Goal: Navigation & Orientation: Go to known website

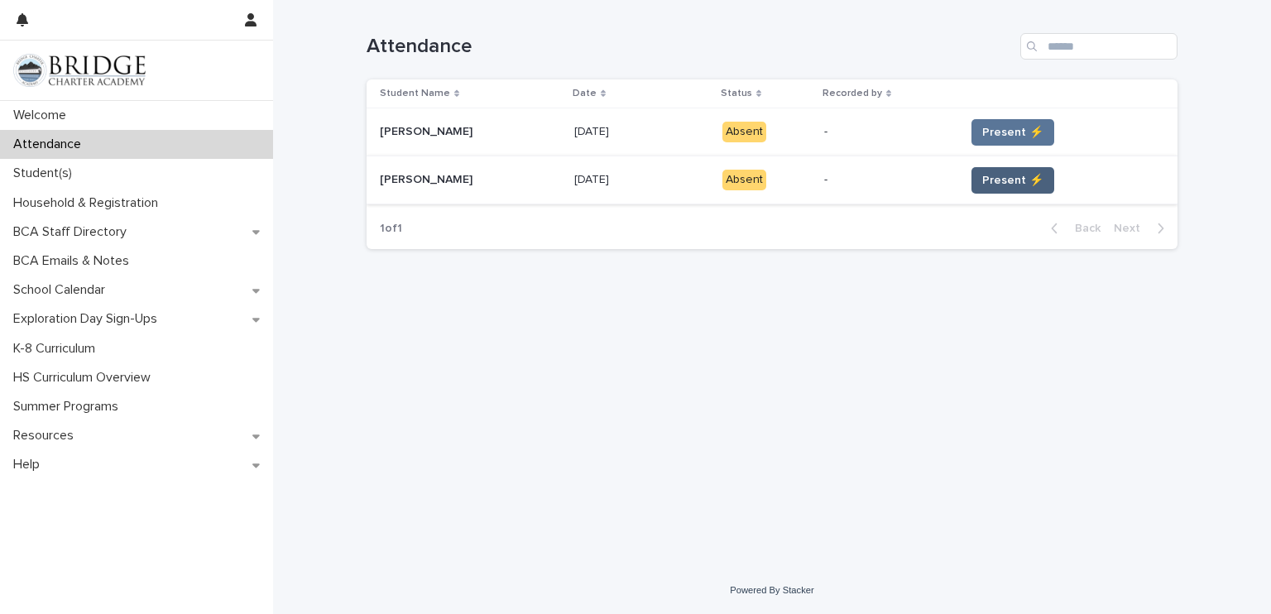
click at [1011, 175] on span "Present ⚡" at bounding box center [1012, 180] width 61 height 17
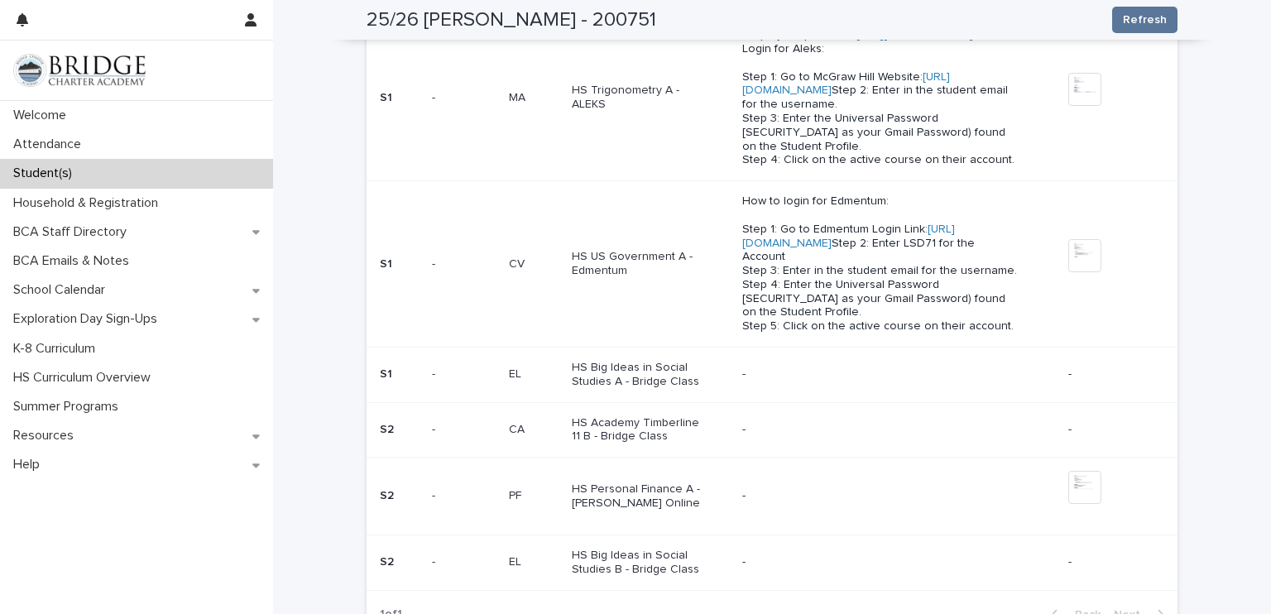
scroll to position [742, 0]
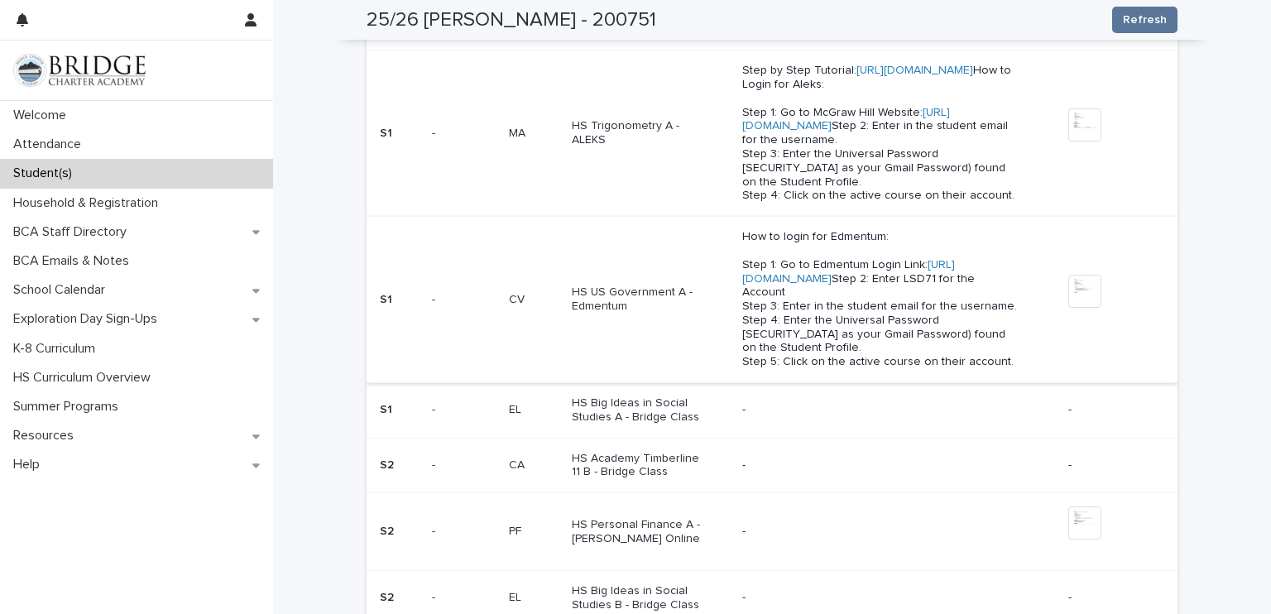
click at [783, 285] on link "https://auth.edmentum.com/elf/login" at bounding box center [848, 272] width 213 height 26
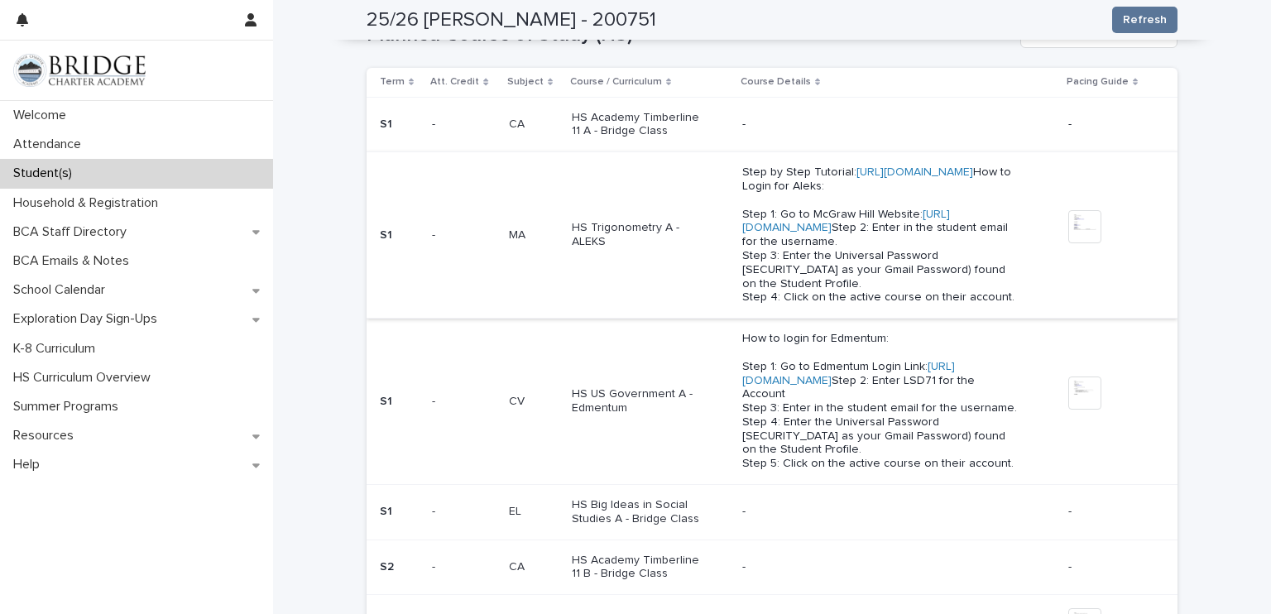
scroll to position [675, 0]
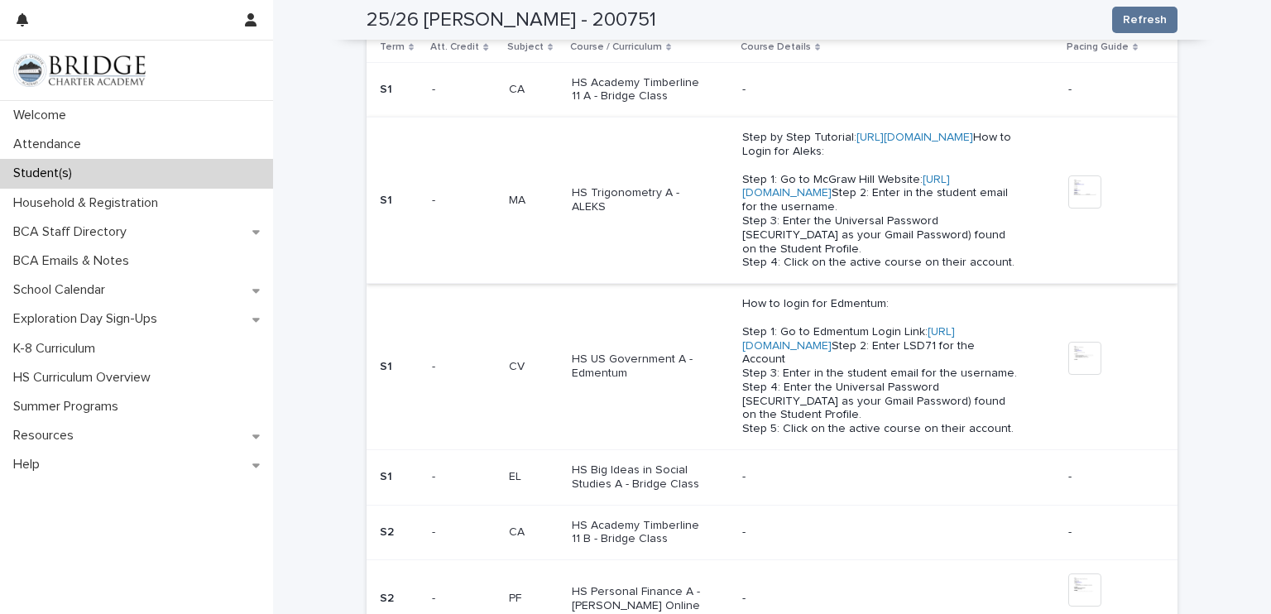
click at [784, 199] on link "https://my.mheducation.com" at bounding box center [846, 187] width 208 height 26
